Goal: Information Seeking & Learning: Learn about a topic

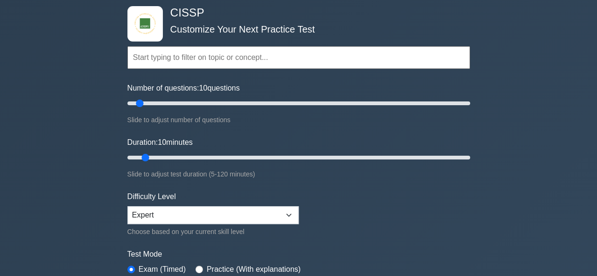
scroll to position [47, 0]
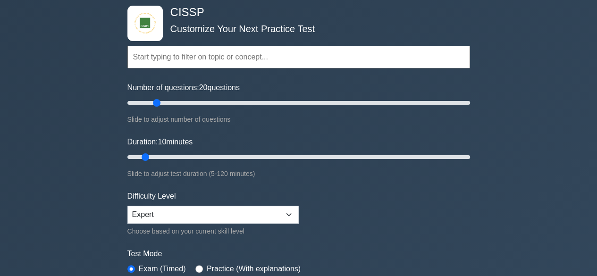
drag, startPoint x: 250, startPoint y: 209, endPoint x: 160, endPoint y: 101, distance: 141.2
type input "20"
click at [160, 101] on input "Number of questions: 20 questions" at bounding box center [299, 102] width 343 height 11
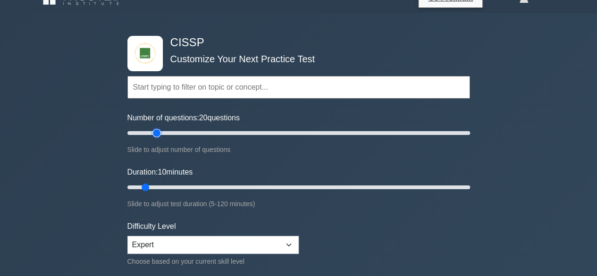
scroll to position [14, 0]
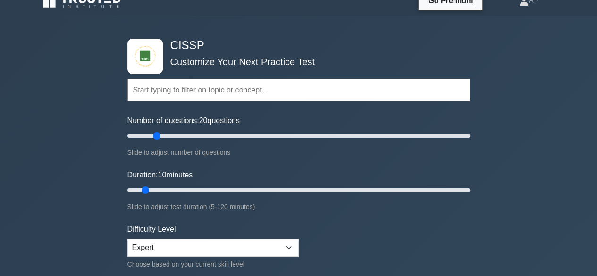
click at [243, 90] on input "text" at bounding box center [299, 90] width 343 height 23
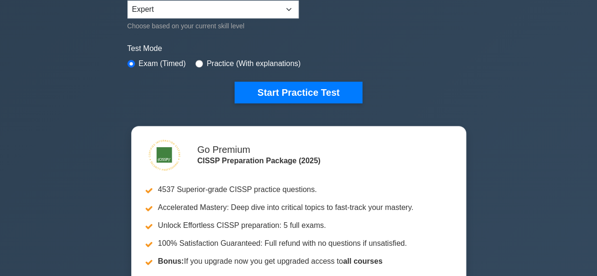
scroll to position [255, 0]
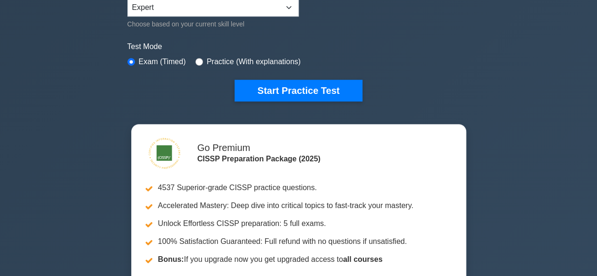
click at [268, 57] on label "Practice (With explanations)" at bounding box center [254, 61] width 94 height 11
click at [196, 60] on input "radio" at bounding box center [200, 62] width 8 height 8
radio input "true"
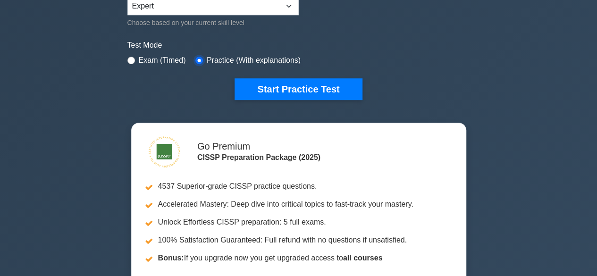
scroll to position [256, 0]
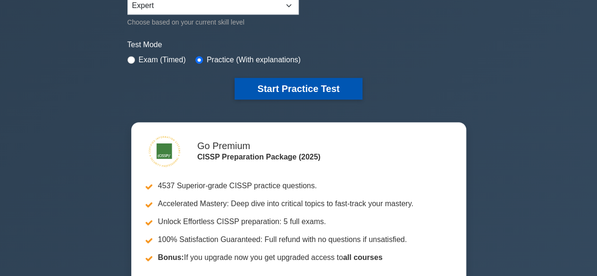
click at [274, 88] on button "Start Practice Test" at bounding box center [299, 89] width 128 height 22
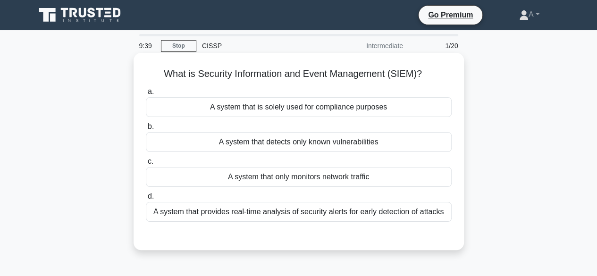
click at [313, 217] on div "A system that provides real-time analysis of security alerts for early detectio…" at bounding box center [299, 212] width 306 height 20
click at [146, 200] on input "d. A system that provides real-time analysis of security alerts for early detec…" at bounding box center [146, 197] width 0 height 6
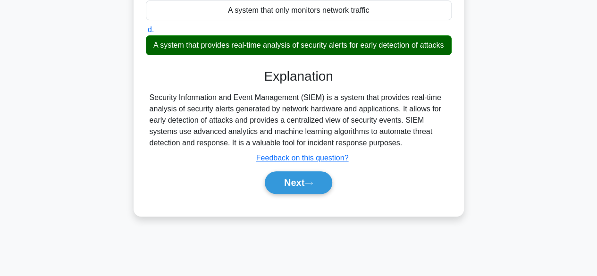
scroll to position [170, 0]
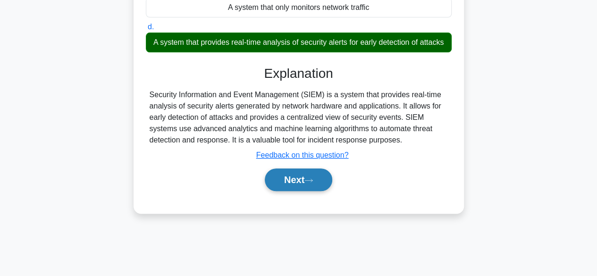
click at [297, 191] on button "Next" at bounding box center [299, 180] width 68 height 23
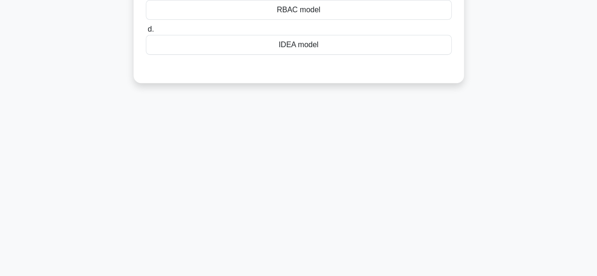
scroll to position [38, 0]
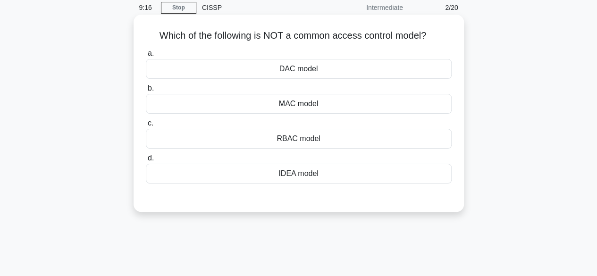
click at [287, 176] on div "IDEA model" at bounding box center [299, 174] width 306 height 20
click at [146, 162] on input "d. IDEA model" at bounding box center [146, 158] width 0 height 6
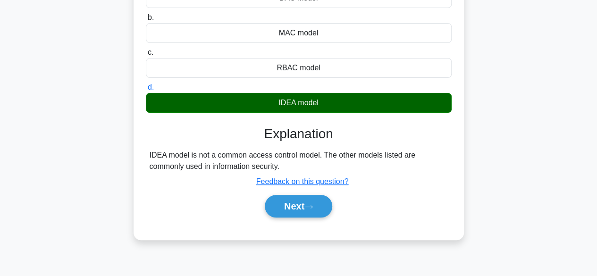
scroll to position [123, 0]
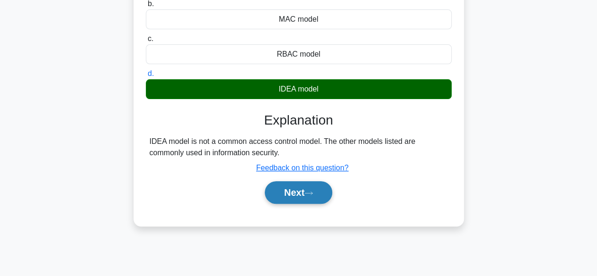
click at [292, 191] on button "Next" at bounding box center [299, 192] width 68 height 23
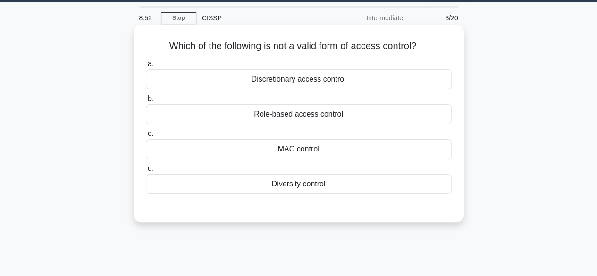
scroll to position [27, 0]
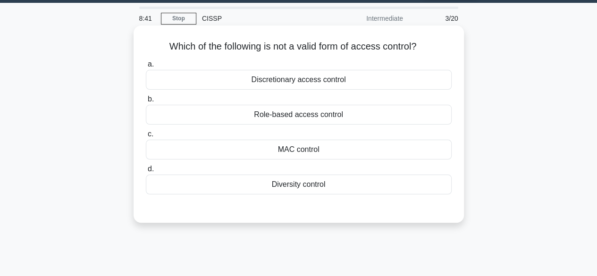
click at [337, 84] on div "Discretionary access control" at bounding box center [299, 80] width 306 height 20
click at [146, 68] on input "a. Discretionary access control" at bounding box center [146, 64] width 0 height 6
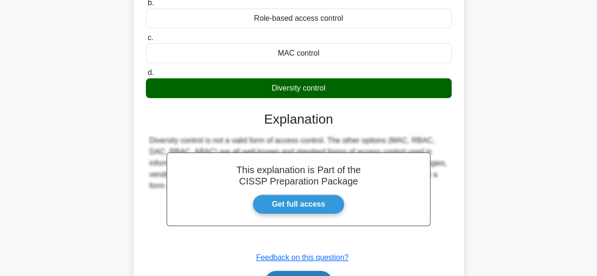
scroll to position [126, 0]
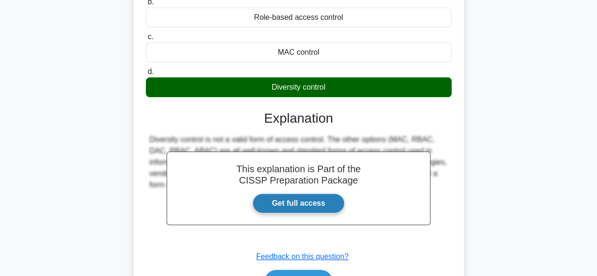
click at [289, 202] on link "Get full access" at bounding box center [299, 204] width 92 height 20
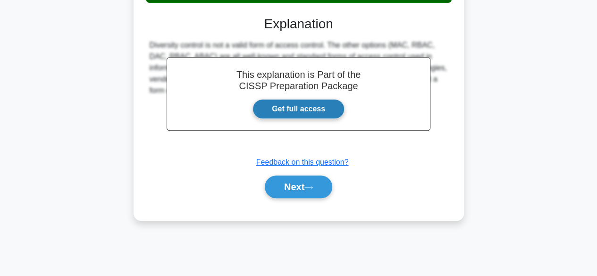
scroll to position [227, 0]
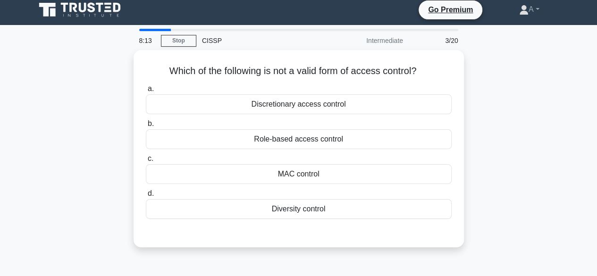
scroll to position [6, 0]
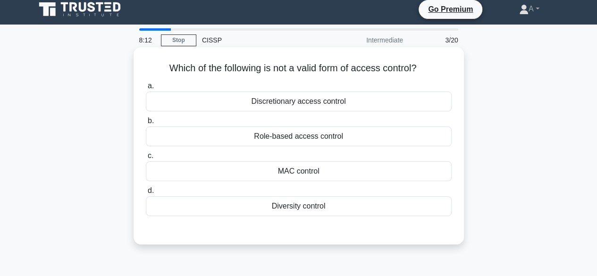
click at [280, 108] on div "Discretionary access control" at bounding box center [299, 102] width 306 height 20
click at [146, 89] on input "a. Discretionary access control" at bounding box center [146, 86] width 0 height 6
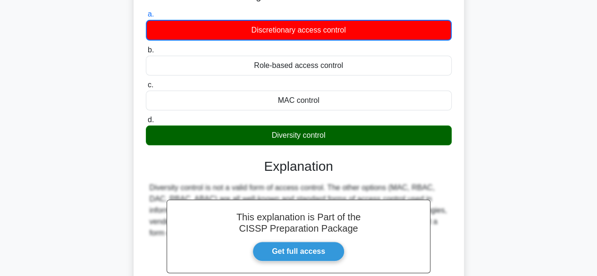
scroll to position [78, 0]
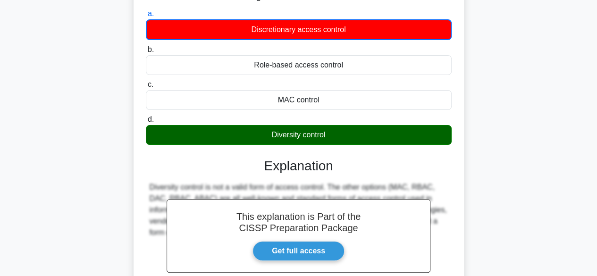
click at [258, 145] on div "a. Discretionary access control b. Role-based access control c. d." at bounding box center [298, 76] width 317 height 141
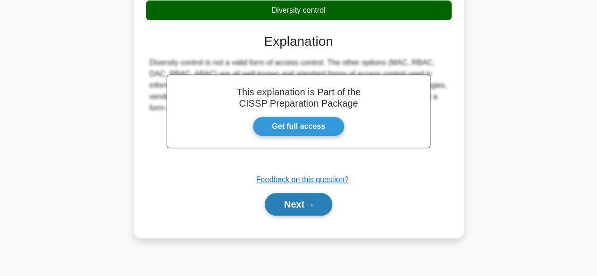
click at [298, 209] on button "Next" at bounding box center [299, 204] width 68 height 23
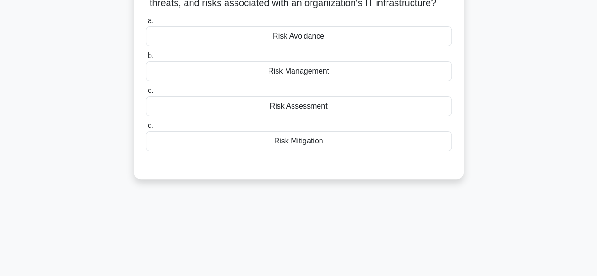
scroll to position [0, 0]
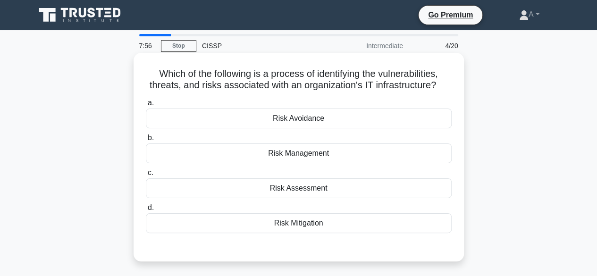
click at [318, 162] on div "Risk Management" at bounding box center [299, 154] width 306 height 20
click at [146, 141] on input "b. Risk Management" at bounding box center [146, 138] width 0 height 6
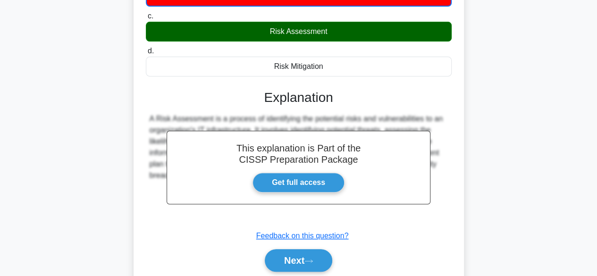
scroll to position [159, 0]
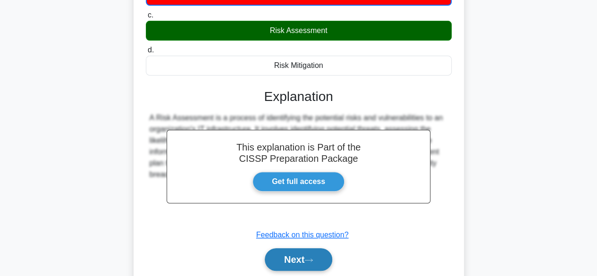
click at [282, 268] on button "Next" at bounding box center [299, 259] width 68 height 23
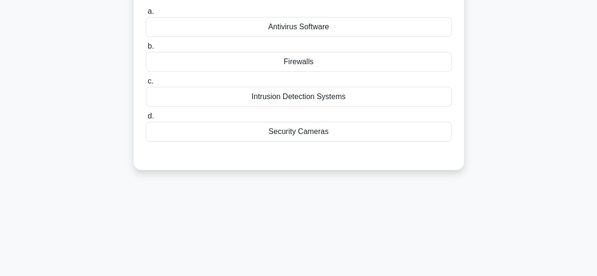
scroll to position [0, 0]
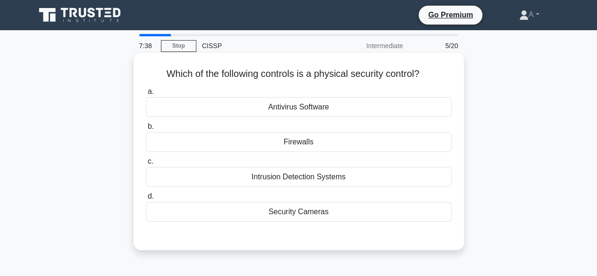
click at [276, 207] on div "Security Cameras" at bounding box center [299, 212] width 306 height 20
click at [146, 200] on input "d. Security Cameras" at bounding box center [146, 197] width 0 height 6
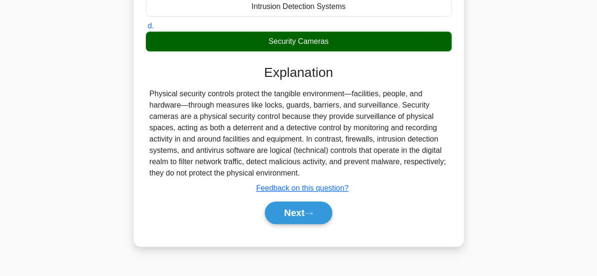
scroll to position [175, 0]
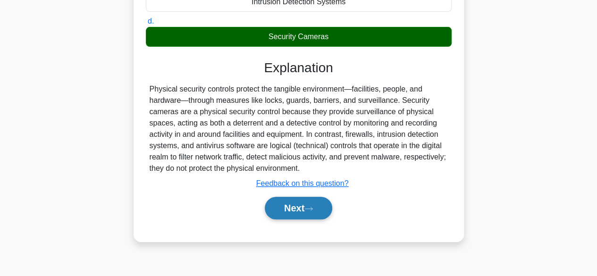
click at [289, 213] on button "Next" at bounding box center [299, 208] width 68 height 23
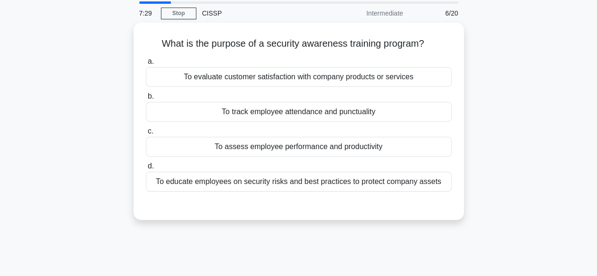
scroll to position [32, 0]
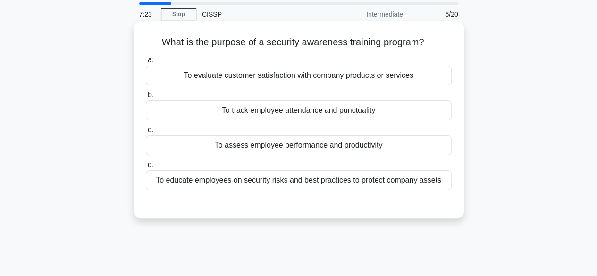
click at [305, 187] on div "To educate employees on security risks and best practices to protect company as…" at bounding box center [299, 180] width 306 height 20
click at [146, 168] on input "d. To educate employees on security risks and best practices to protect company…" at bounding box center [146, 165] width 0 height 6
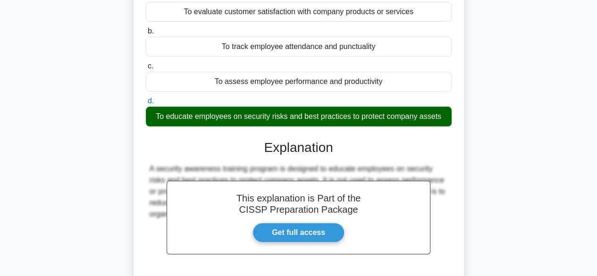
scroll to position [234, 0]
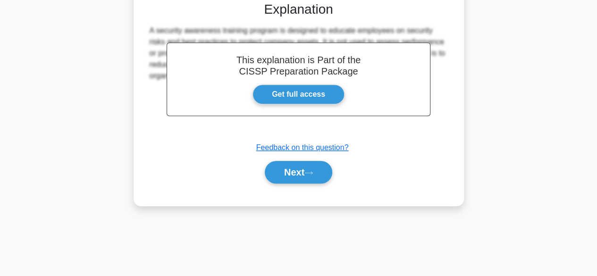
click at [307, 185] on div "Next" at bounding box center [299, 172] width 306 height 30
click at [307, 169] on button "Next" at bounding box center [299, 172] width 68 height 23
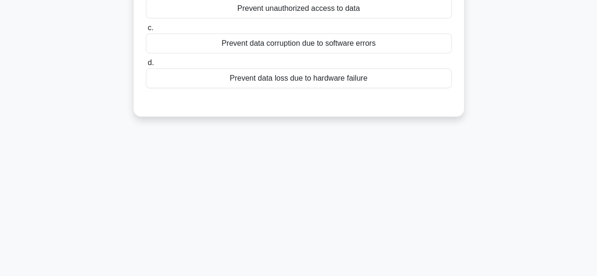
scroll to position [0, 0]
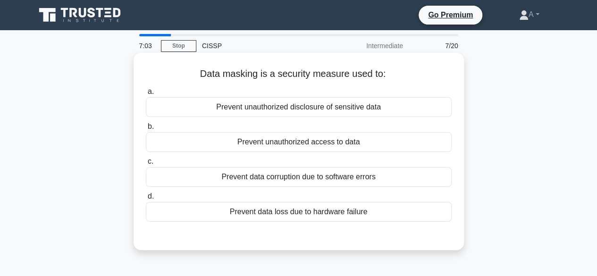
click at [332, 110] on div "Prevent unauthorized disclosure of sensitive data" at bounding box center [299, 107] width 306 height 20
click at [146, 95] on input "a. Prevent unauthorized disclosure of sensitive data" at bounding box center [146, 92] width 0 height 6
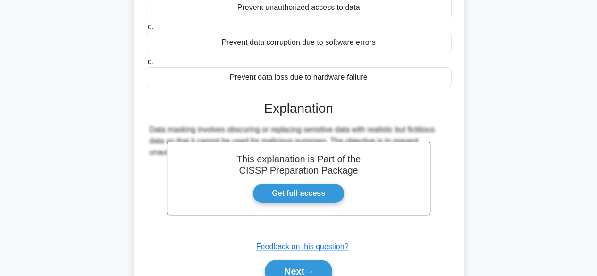
scroll to position [195, 0]
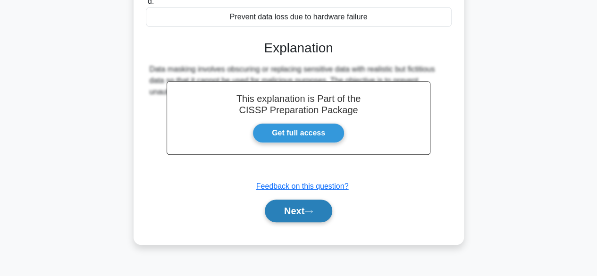
click at [296, 207] on button "Next" at bounding box center [299, 211] width 68 height 23
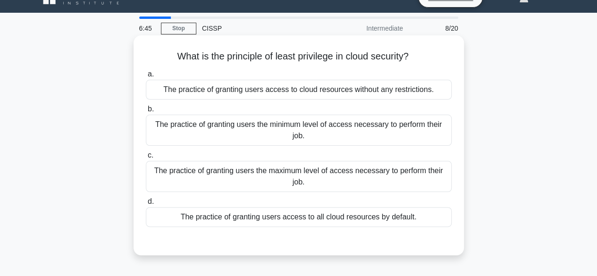
scroll to position [21, 0]
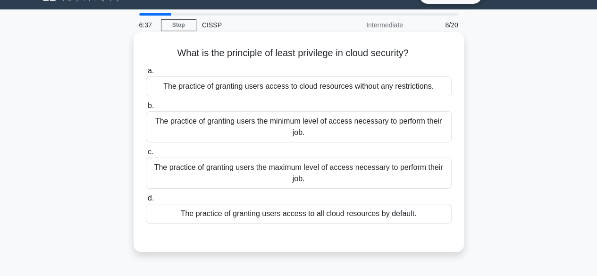
click at [291, 136] on div "The practice of granting users the minimum level of access necessary to perform…" at bounding box center [299, 126] width 306 height 31
click at [146, 109] on input "b. The practice of granting users the minimum level of access necessary to perf…" at bounding box center [146, 106] width 0 height 6
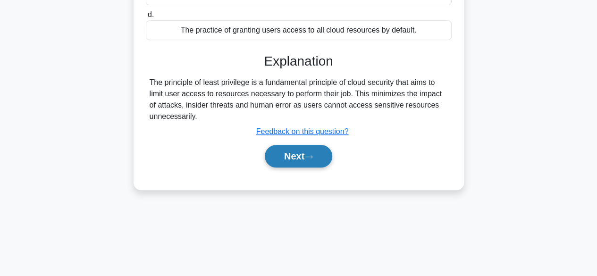
click at [281, 159] on button "Next" at bounding box center [299, 156] width 68 height 23
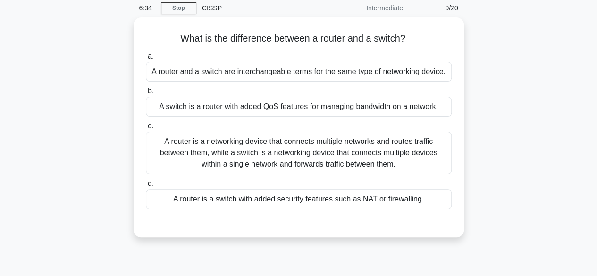
scroll to position [0, 0]
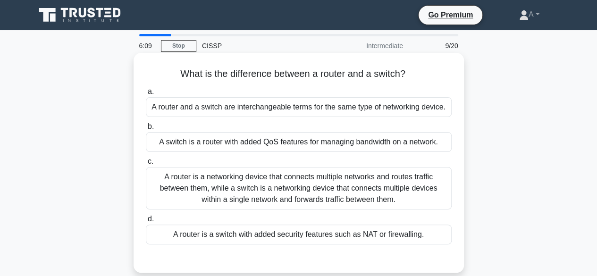
click at [281, 180] on div "A router is a networking device that connects multiple networks and routes traf…" at bounding box center [299, 188] width 306 height 43
click at [146, 165] on input "c. A router is a networking device that connects multiple networks and routes t…" at bounding box center [146, 162] width 0 height 6
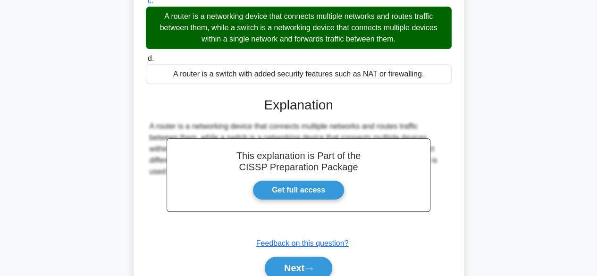
scroll to position [234, 0]
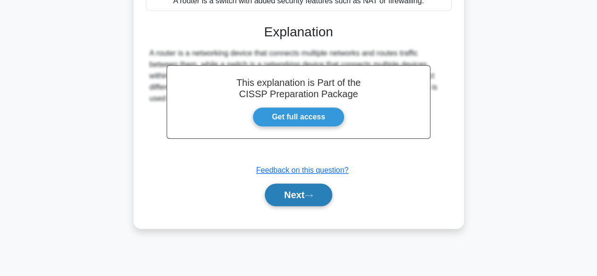
click at [278, 199] on button "Next" at bounding box center [299, 195] width 68 height 23
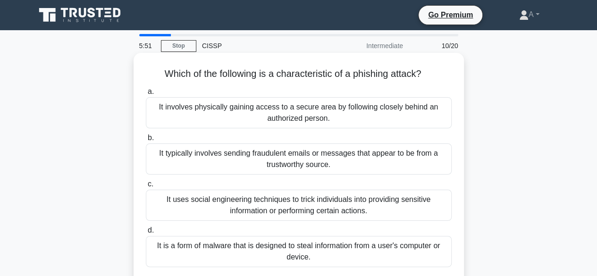
scroll to position [43, 0]
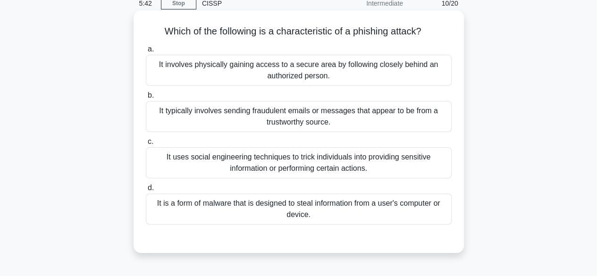
click at [288, 164] on div "It uses social engineering techniques to trick individuals into providing sensi…" at bounding box center [299, 162] width 306 height 31
click at [146, 145] on input "c. It uses social engineering techniques to trick individuals into providing se…" at bounding box center [146, 142] width 0 height 6
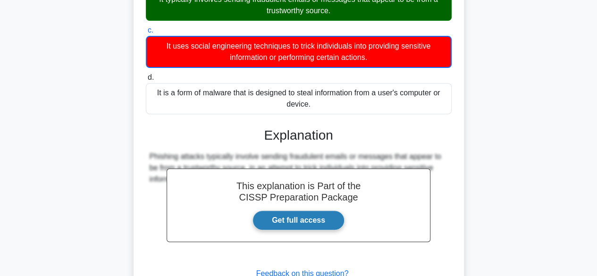
scroll to position [234, 0]
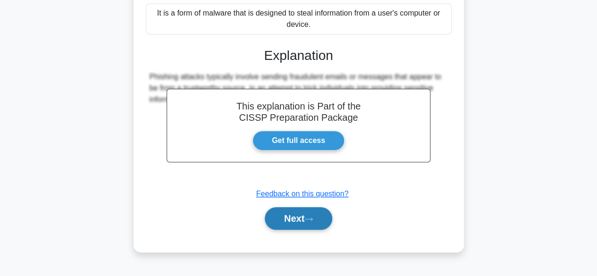
click at [283, 210] on button "Next" at bounding box center [299, 218] width 68 height 23
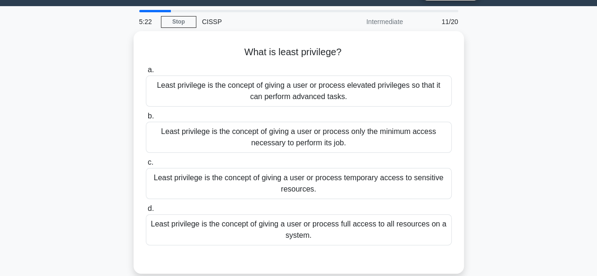
scroll to position [18, 0]
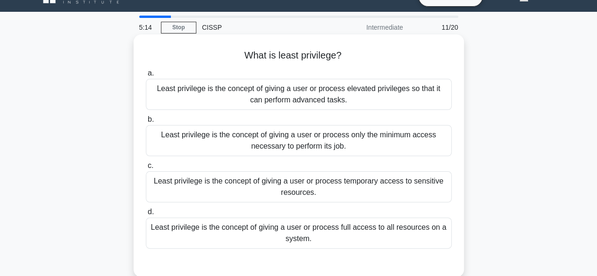
click at [323, 142] on div "Least privilege is the concept of giving a user or process only the minimum acc…" at bounding box center [299, 140] width 306 height 31
click at [146, 123] on input "b. Least privilege is the concept of giving a user or process only the minimum …" at bounding box center [146, 120] width 0 height 6
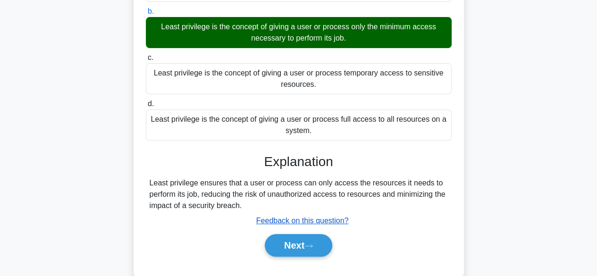
scroll to position [127, 0]
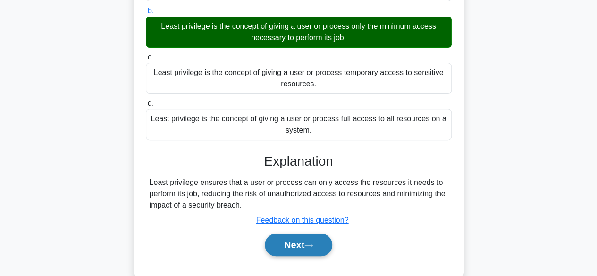
click at [300, 248] on button "Next" at bounding box center [299, 245] width 68 height 23
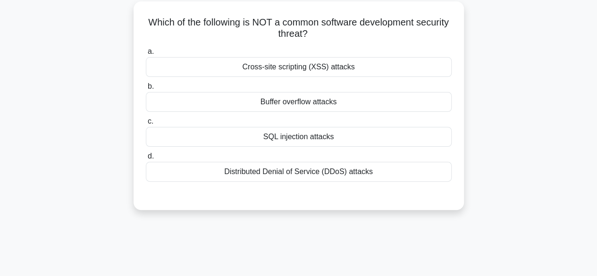
scroll to position [53, 0]
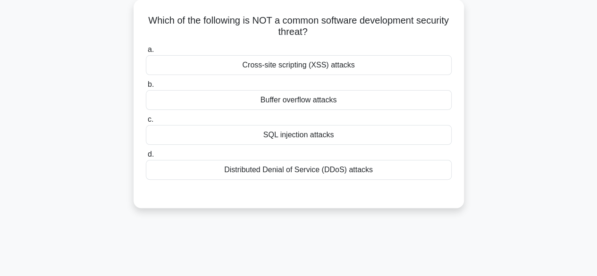
click at [360, 177] on div "Distributed Denial of Service (DDoS) attacks" at bounding box center [299, 170] width 306 height 20
click at [146, 158] on input "d. Distributed Denial of Service (DDoS) attacks" at bounding box center [146, 155] width 0 height 6
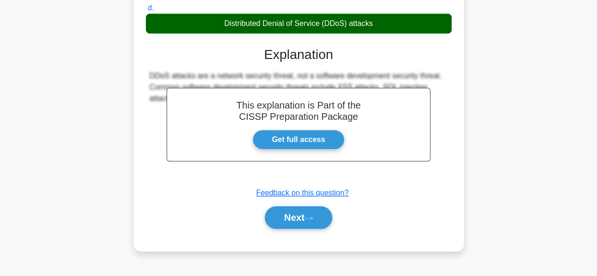
scroll to position [213, 0]
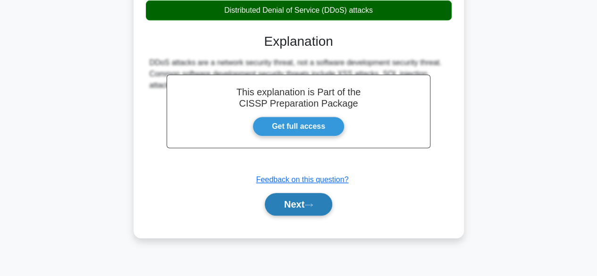
click at [302, 204] on button "Next" at bounding box center [299, 204] width 68 height 23
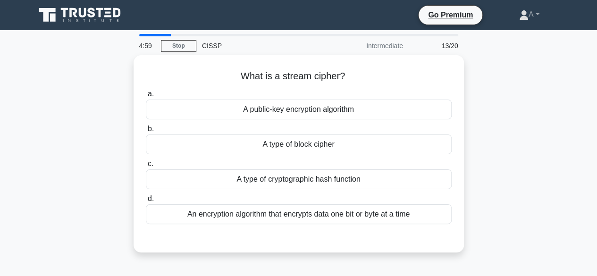
scroll to position [0, 0]
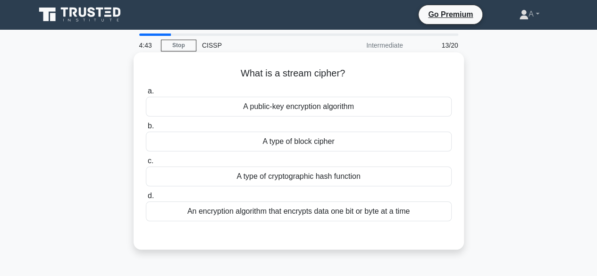
click at [302, 213] on div "An encryption algorithm that encrypts data one bit or byte at a time" at bounding box center [299, 212] width 306 height 20
click at [146, 199] on input "d. An encryption algorithm that encrypts data one bit or byte at a time" at bounding box center [146, 196] width 0 height 6
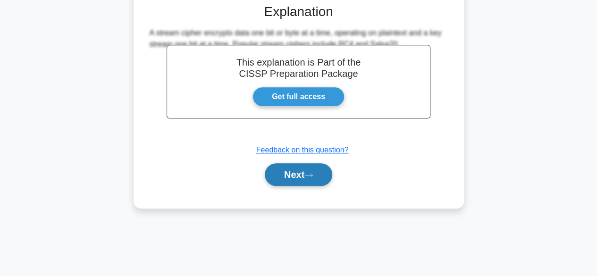
scroll to position [231, 0]
click at [305, 177] on button "Next" at bounding box center [299, 175] width 68 height 23
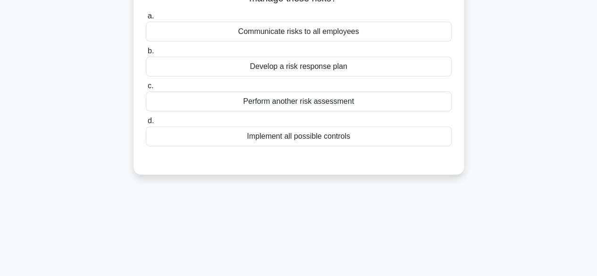
scroll to position [0, 0]
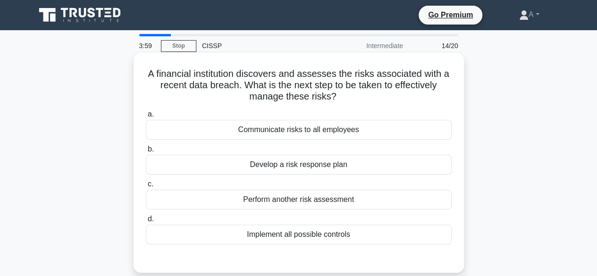
click at [245, 243] on div "Implement all possible controls" at bounding box center [299, 235] width 306 height 20
click at [146, 222] on input "d. Implement all possible controls" at bounding box center [146, 219] width 0 height 6
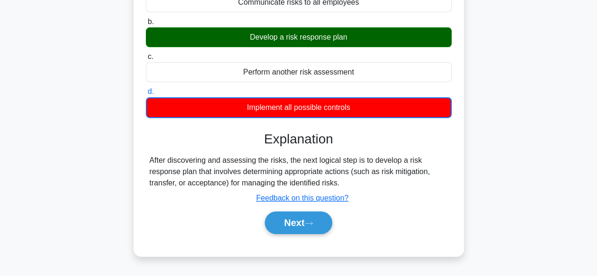
scroll to position [130, 0]
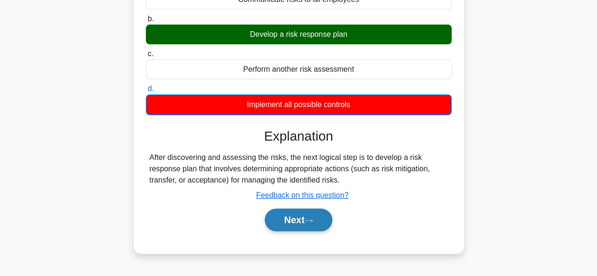
click at [295, 226] on button "Next" at bounding box center [299, 220] width 68 height 23
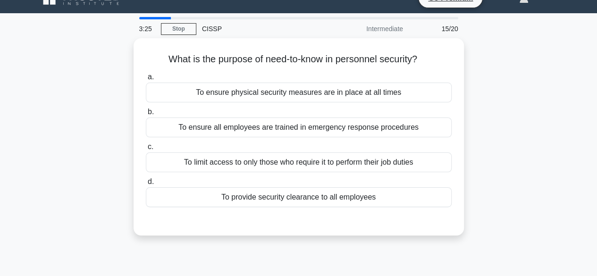
scroll to position [23, 0]
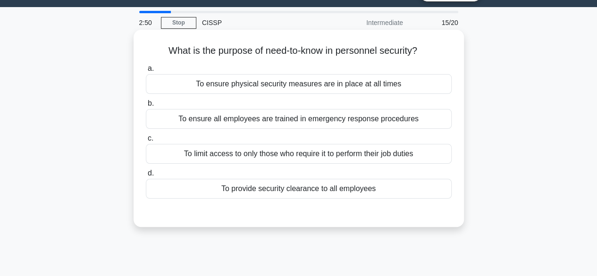
click at [328, 87] on div "To ensure physical security measures are in place at all times" at bounding box center [299, 84] width 306 height 20
click at [146, 72] on input "a. To ensure physical security measures are in place at all times" at bounding box center [146, 69] width 0 height 6
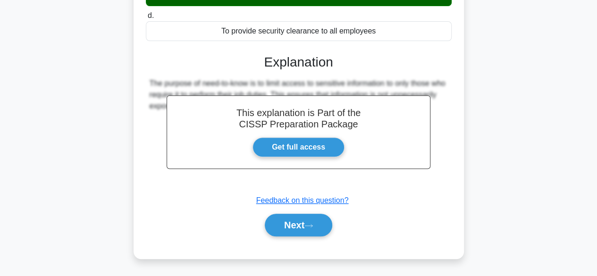
scroll to position [202, 0]
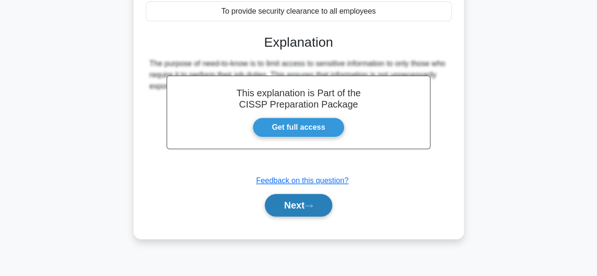
click at [278, 211] on button "Next" at bounding box center [299, 205] width 68 height 23
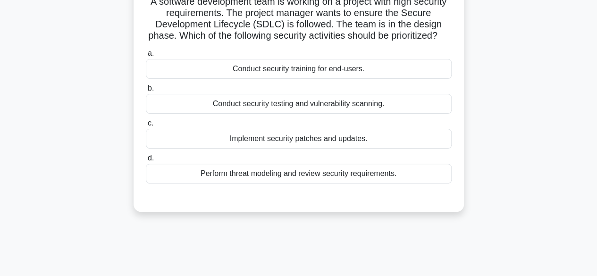
scroll to position [73, 0]
click at [298, 183] on div "Perform threat modeling and review security requirements." at bounding box center [299, 173] width 306 height 20
click at [146, 161] on input "d. Perform threat modeling and review security requirements." at bounding box center [146, 158] width 0 height 6
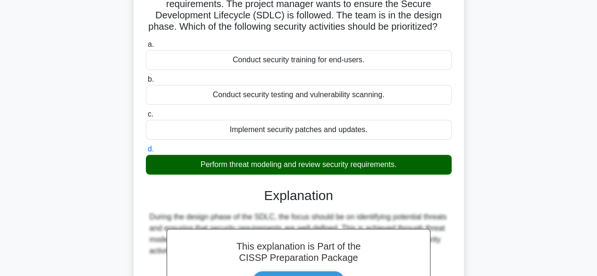
scroll to position [234, 0]
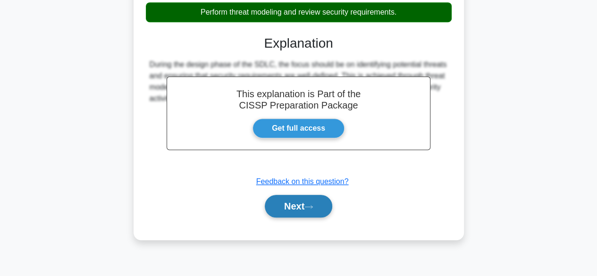
click at [284, 217] on button "Next" at bounding box center [299, 206] width 68 height 23
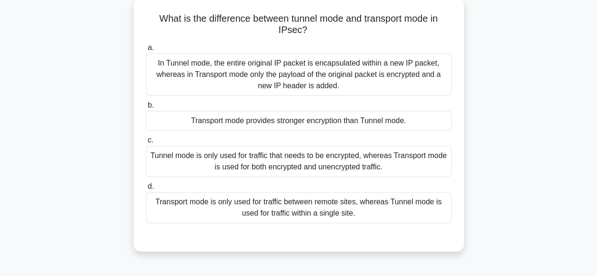
scroll to position [54, 0]
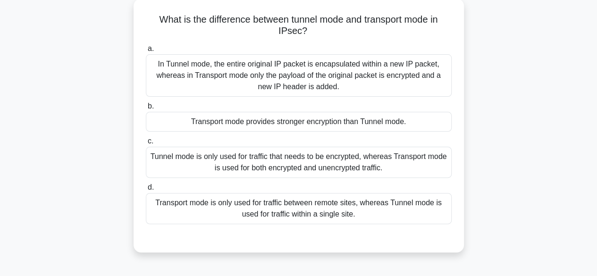
click at [299, 171] on div "Tunnel mode is only used for traffic that needs to be encrypted, whereas Transp…" at bounding box center [299, 162] width 306 height 31
click at [146, 145] on input "c. Tunnel mode is only used for traffic that needs to be encrypted, whereas Tra…" at bounding box center [146, 141] width 0 height 6
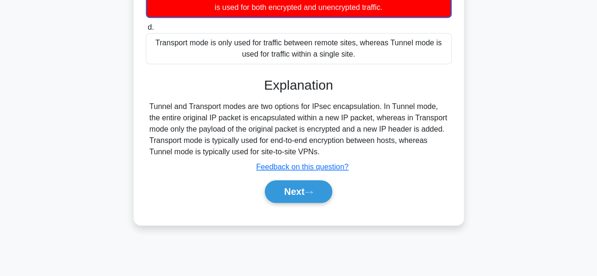
scroll to position [216, 0]
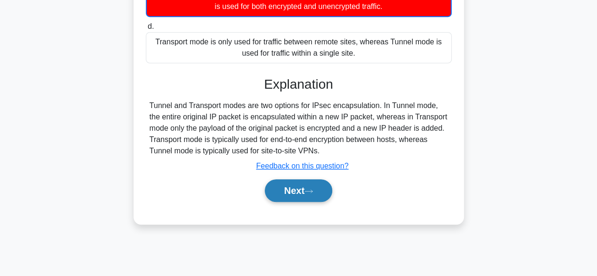
click at [280, 193] on button "Next" at bounding box center [299, 190] width 68 height 23
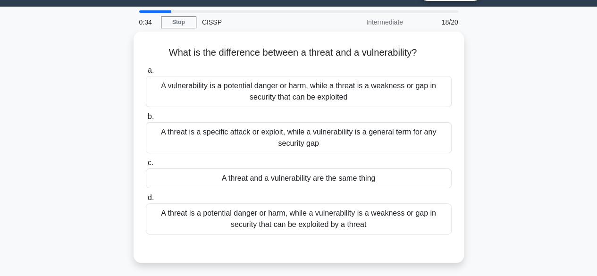
scroll to position [29, 0]
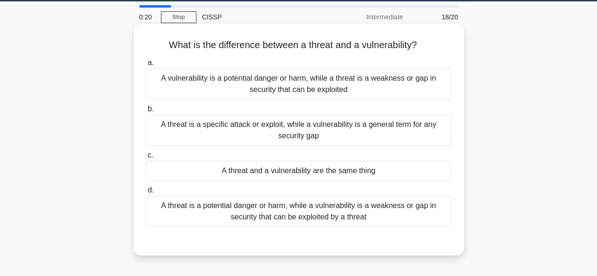
click at [286, 216] on div "A threat is a potential danger or harm, while a vulnerability is a weakness or …" at bounding box center [299, 211] width 306 height 31
click at [146, 194] on input "d. A threat is a potential danger or harm, while a vulnerability is a weakness …" at bounding box center [146, 190] width 0 height 6
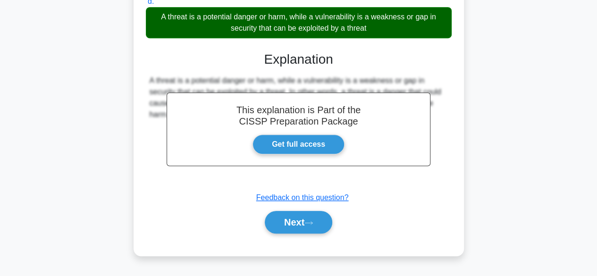
scroll to position [234, 0]
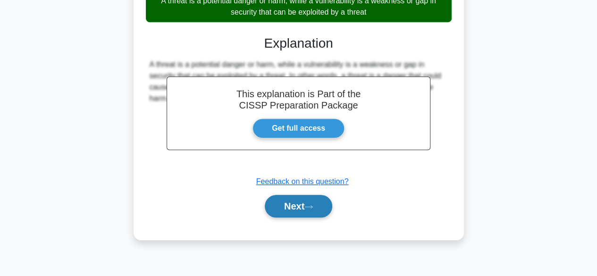
click at [284, 212] on button "Next" at bounding box center [299, 206] width 68 height 23
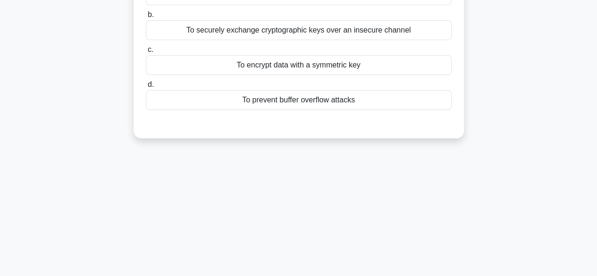
scroll to position [0, 0]
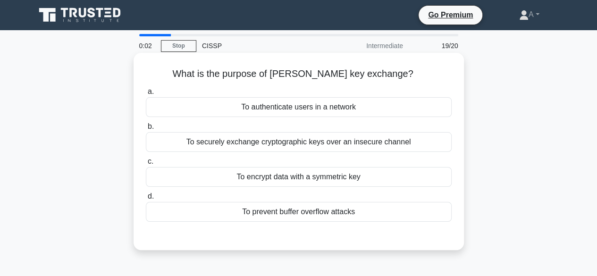
click at [299, 145] on div "To securely exchange cryptographic keys over an insecure channel" at bounding box center [299, 142] width 306 height 20
click at [146, 130] on input "b. To securely exchange cryptographic keys over an insecure channel" at bounding box center [146, 127] width 0 height 6
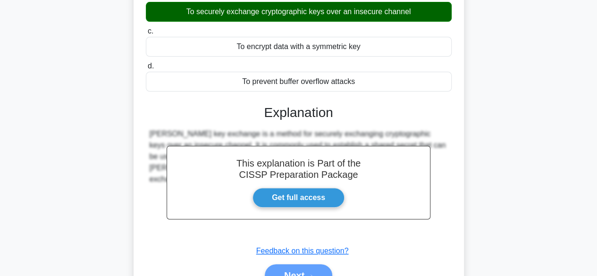
scroll to position [131, 0]
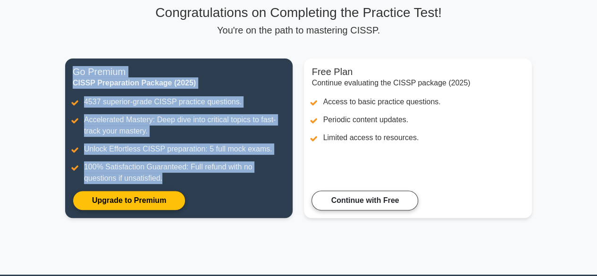
scroll to position [70, 0]
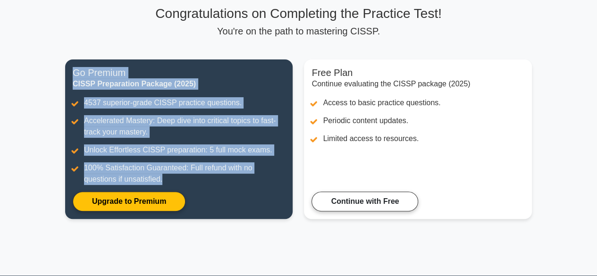
click at [297, 215] on div "Go Premium CISSP Preparation Package (2025) 4537 superior-grade CISSP practice …" at bounding box center [179, 145] width 239 height 171
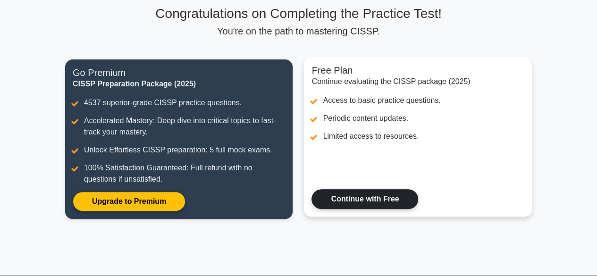
click at [358, 202] on link "Continue with Free" at bounding box center [365, 199] width 107 height 20
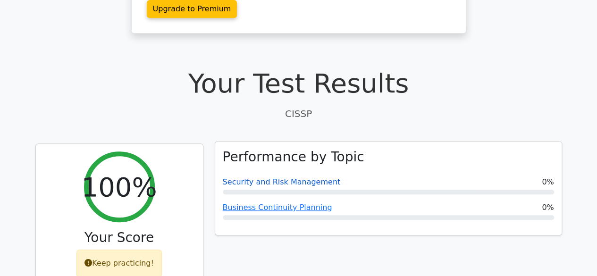
scroll to position [224, 0]
click at [286, 177] on link "Security and Risk Management" at bounding box center [282, 181] width 118 height 9
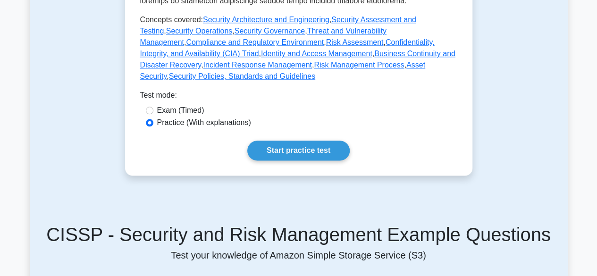
scroll to position [530, 0]
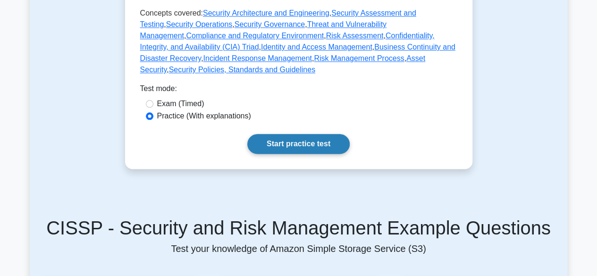
click at [307, 134] on link "Start practice test" at bounding box center [298, 144] width 102 height 20
